Goal: Information Seeking & Learning: Learn about a topic

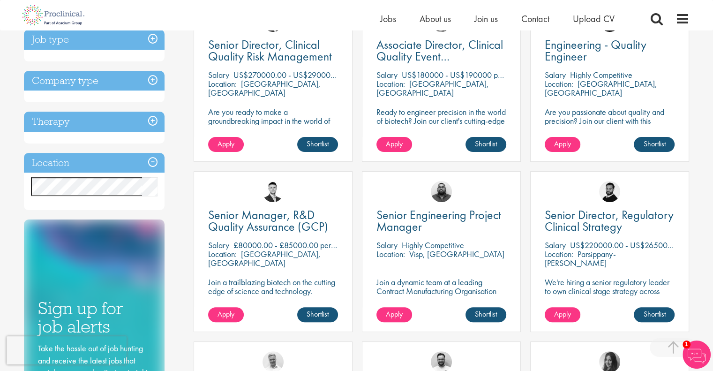
scroll to position [208, 0]
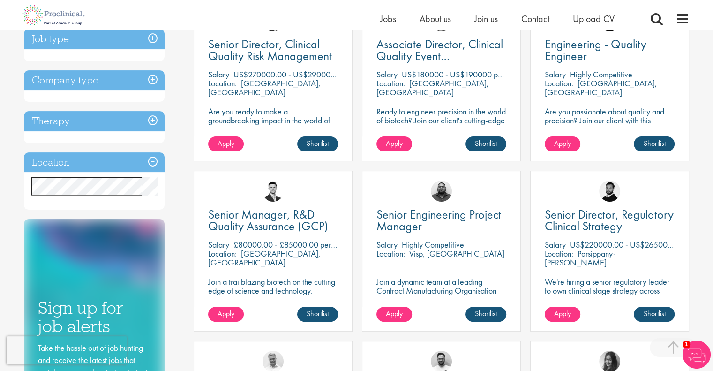
click at [269, 121] on p "Are you ready to make a groundbreaking impact in the world of biotechnology? Jo…" at bounding box center [273, 129] width 130 height 45
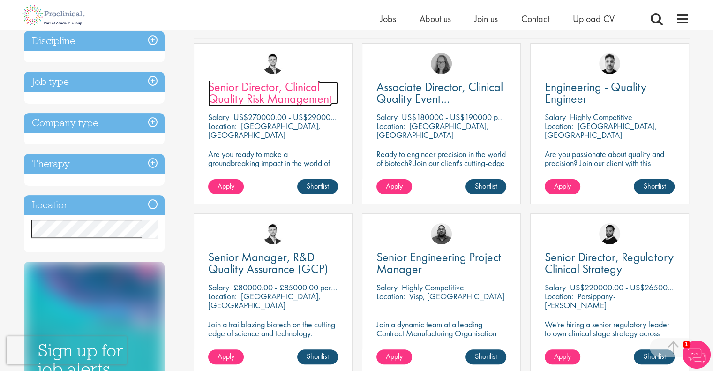
click at [272, 99] on span "Senior Director, Clinical Quality Risk Management" at bounding box center [270, 93] width 124 height 28
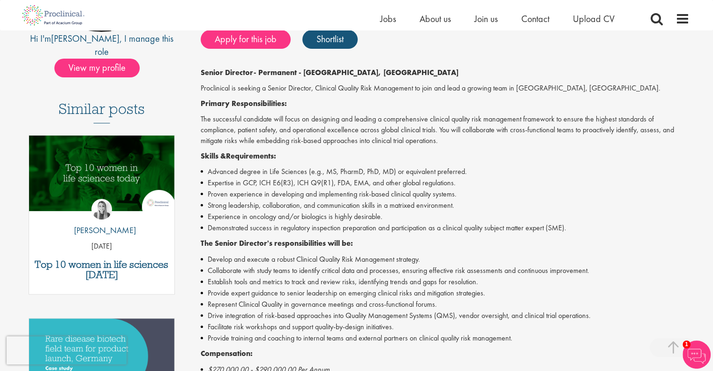
scroll to position [208, 0]
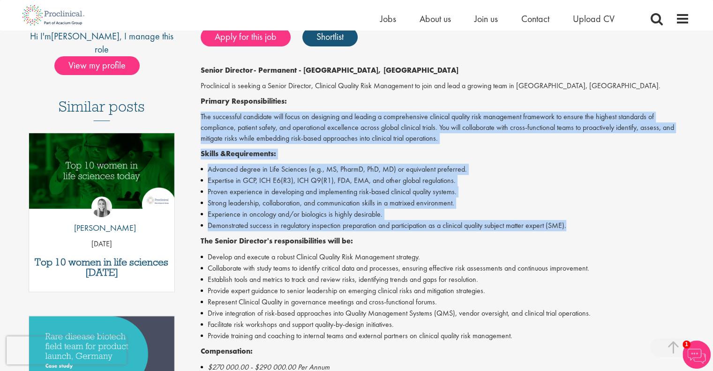
drag, startPoint x: 582, startPoint y: 227, endPoint x: 199, endPoint y: 121, distance: 397.0
click at [199, 121] on div "Senior Director, Clinical Quality Risk Management Salary: US$270000.00 - US$290…" at bounding box center [442, 240] width 510 height 687
copy div "The successful candidate will focus on designing and leading a comprehensive cl…"
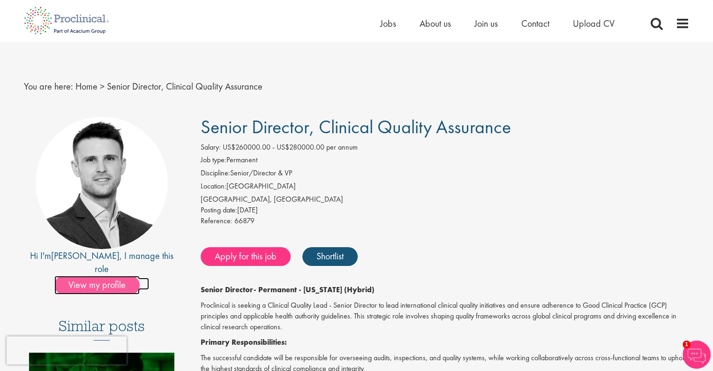
click at [112, 276] on span "View my profile" at bounding box center [96, 285] width 85 height 19
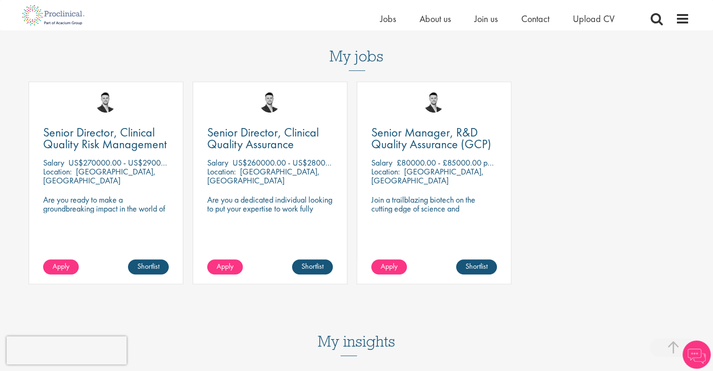
scroll to position [437, 0]
click at [190, 198] on div "Senior Director, Clinical Quality Risk Management Salary US$270000.00 - US$2900…" at bounding box center [111, 183] width 164 height 203
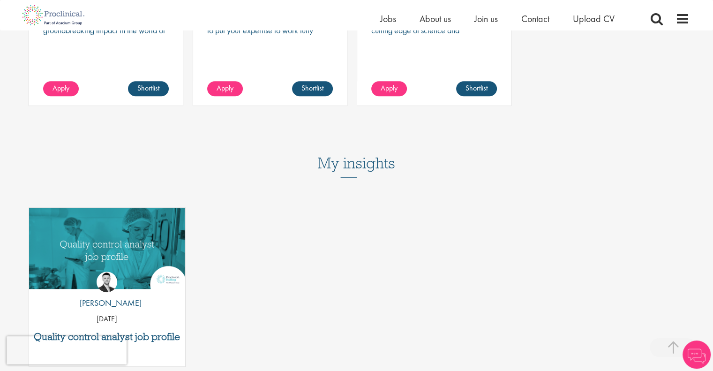
scroll to position [482, 0]
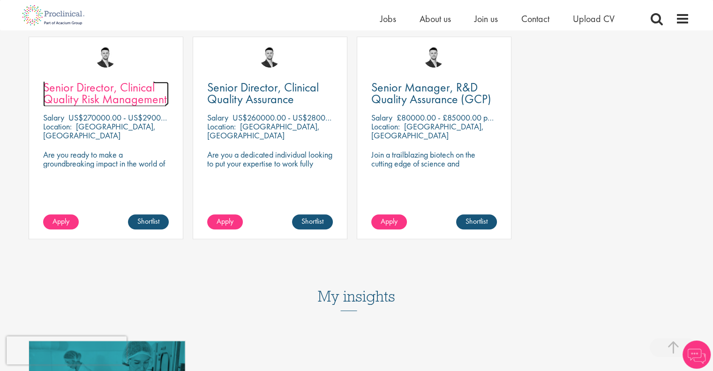
click at [126, 99] on span "Senior Director, Clinical Quality Risk Management" at bounding box center [105, 93] width 124 height 28
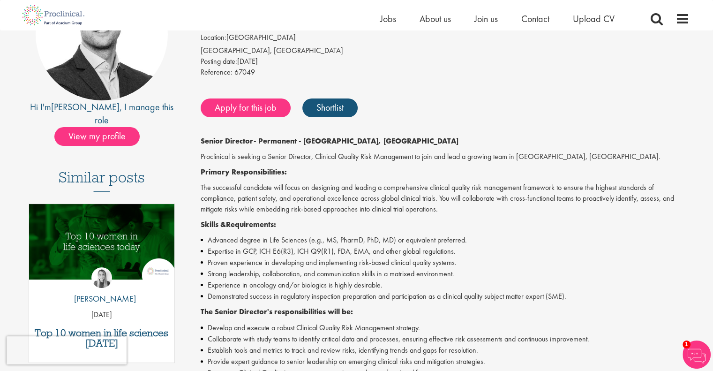
scroll to position [137, 0]
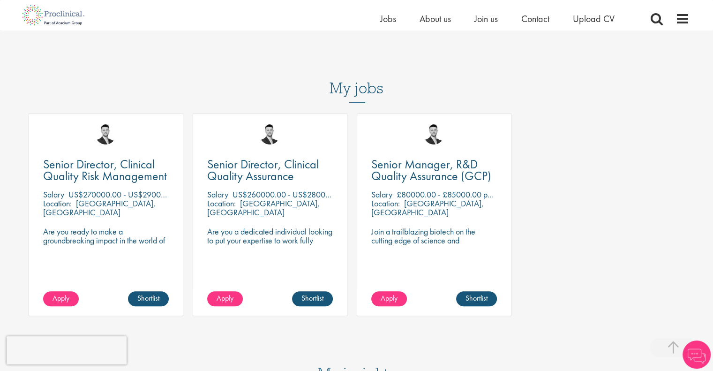
scroll to position [405, 0]
click at [164, 242] on p "Are you ready to make a groundbreaking impact in the world of biotechnology? Jo…" at bounding box center [106, 249] width 126 height 45
click at [166, 242] on p "Are you ready to make a groundbreaking impact in the world of biotechnology? Jo…" at bounding box center [106, 249] width 126 height 45
click at [166, 241] on p "Are you ready to make a groundbreaking impact in the world of biotechnology? Jo…" at bounding box center [106, 249] width 126 height 45
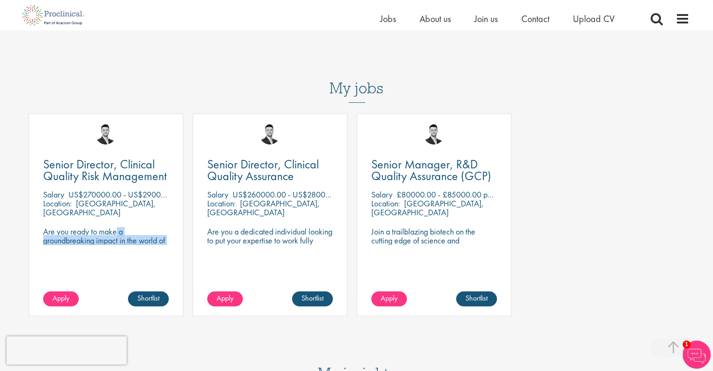
click at [129, 275] on div "Senior Director, Clinical Quality Risk Management Salary US$270000.00 - US$2900…" at bounding box center [106, 215] width 155 height 203
click at [98, 157] on span "Senior Director, Clinical Quality Risk Management" at bounding box center [105, 170] width 124 height 28
